Goal: Find specific page/section: Locate item on page

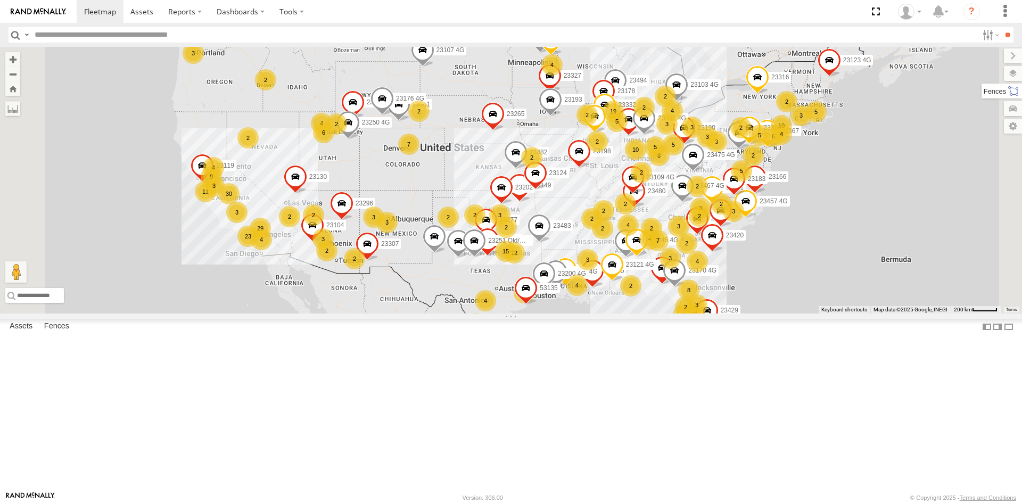
click at [1013, 93] on label at bounding box center [1002, 91] width 40 height 15
click at [0, 0] on div "[STREET_ADDRESS]" at bounding box center [0, 0] width 0 height 0
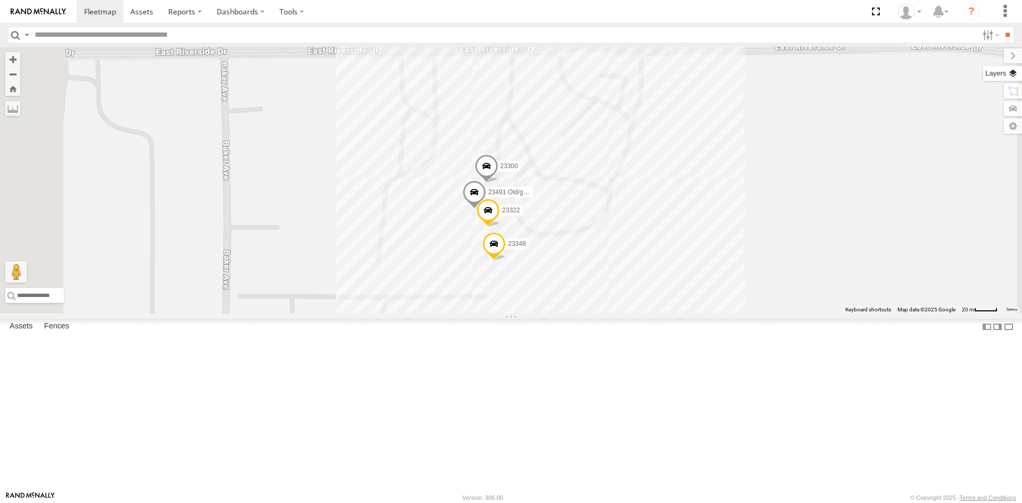
click at [983, 71] on label at bounding box center [1002, 73] width 39 height 15
click at [0, 0] on span "Basemaps" at bounding box center [0, 0] width 0 height 0
click at [0, 0] on span "Satellite + Roadmap" at bounding box center [0, 0] width 0 height 0
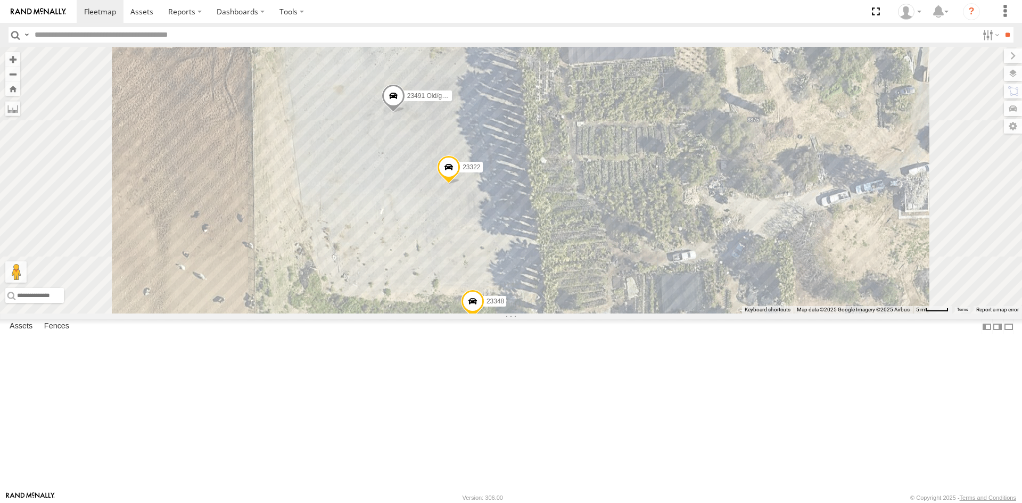
drag, startPoint x: 616, startPoint y: 185, endPoint x: 635, endPoint y: 126, distance: 62.0
click at [635, 126] on div "23300 23491 Old/good 23322 23348" at bounding box center [511, 180] width 1022 height 267
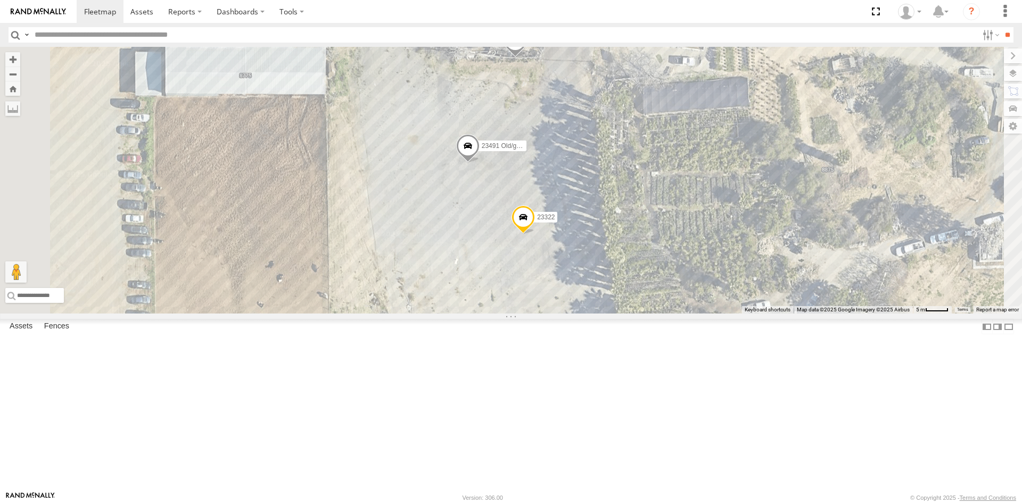
drag, startPoint x: 618, startPoint y: 241, endPoint x: 693, endPoint y: 295, distance: 92.3
click at [693, 295] on div "23300 23491 Old/good 23322 23348" at bounding box center [511, 180] width 1022 height 267
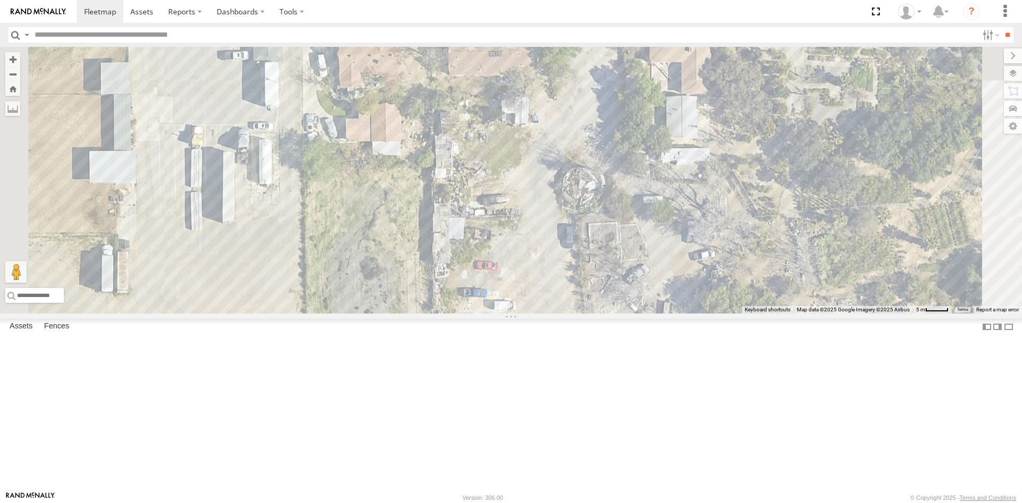
drag, startPoint x: 676, startPoint y: 179, endPoint x: 652, endPoint y: 494, distance: 315.6
click at [653, 502] on body at bounding box center [511, 251] width 1022 height 503
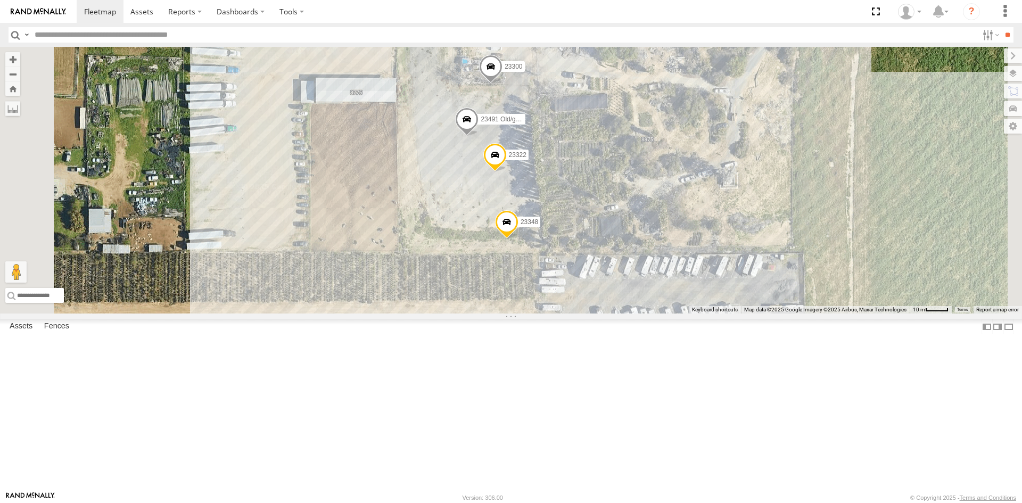
drag, startPoint x: 665, startPoint y: 359, endPoint x: 652, endPoint y: 133, distance: 226.1
click at [652, 133] on div "23300 23491 Old/good 23322 23348" at bounding box center [511, 180] width 1022 height 267
